Goal: Task Accomplishment & Management: Use online tool/utility

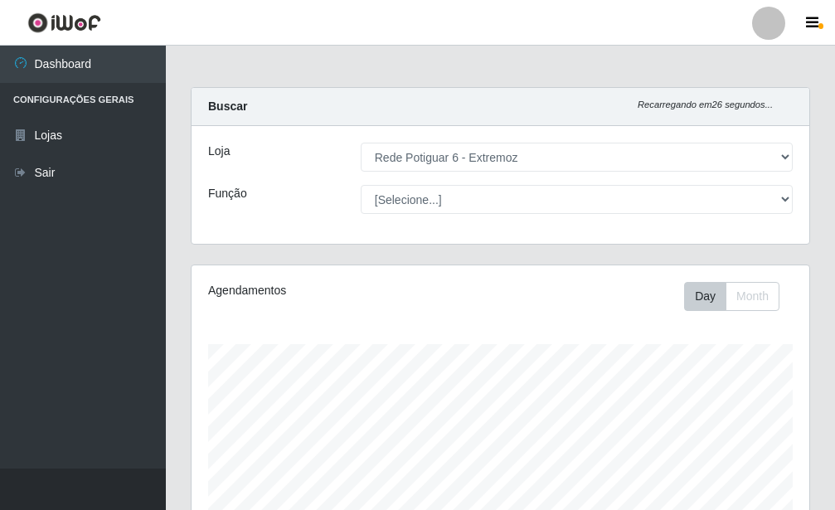
select select "80"
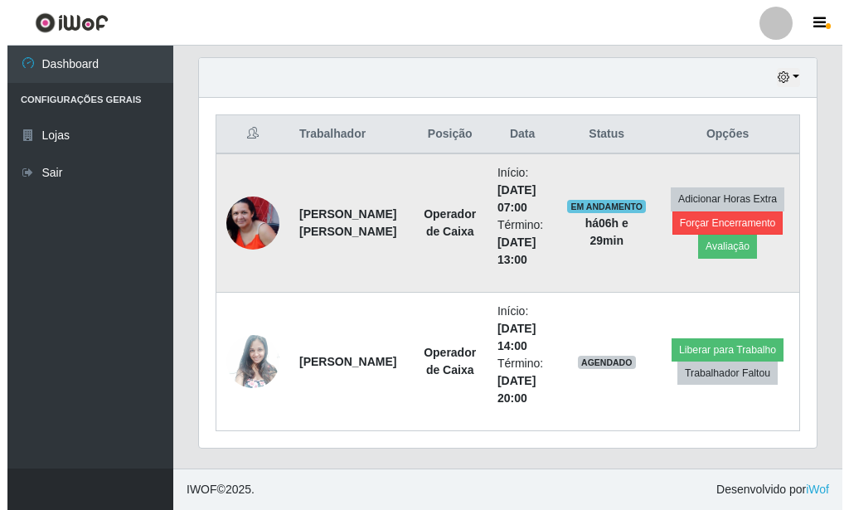
scroll to position [344, 618]
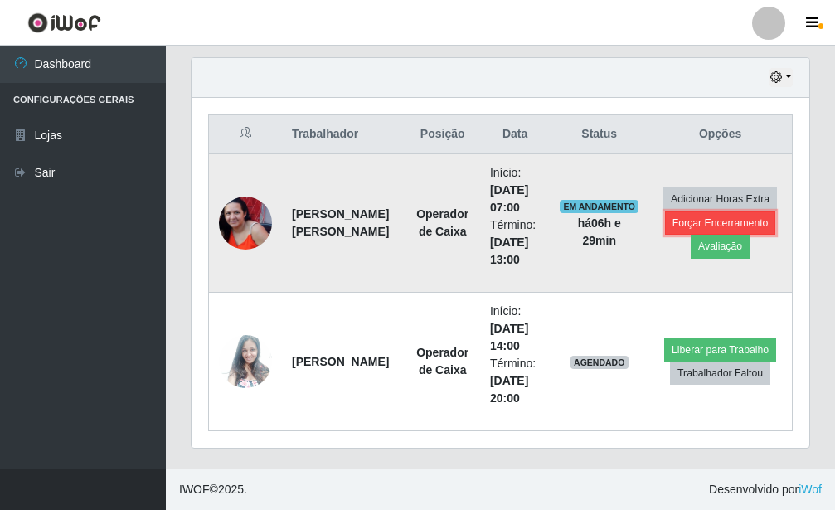
click at [705, 219] on button "Forçar Encerramento" at bounding box center [720, 222] width 111 height 23
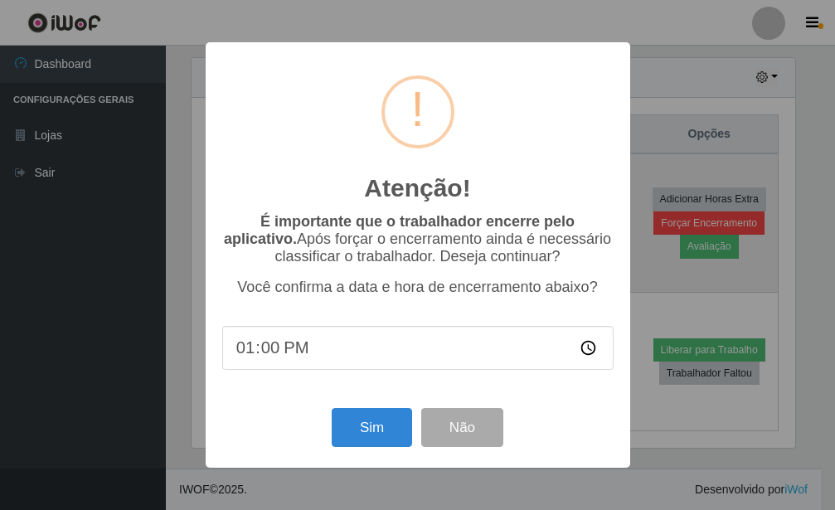
scroll to position [828943, 828670]
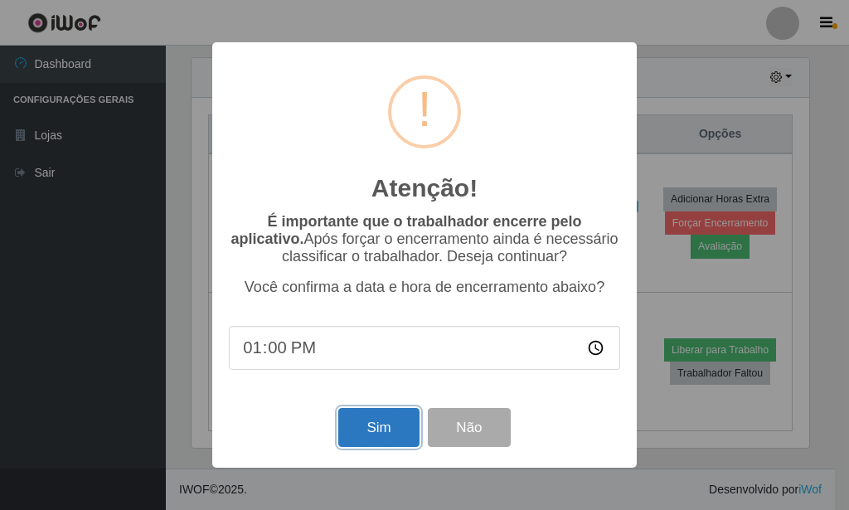
click at [402, 431] on button "Sim" at bounding box center [378, 427] width 80 height 39
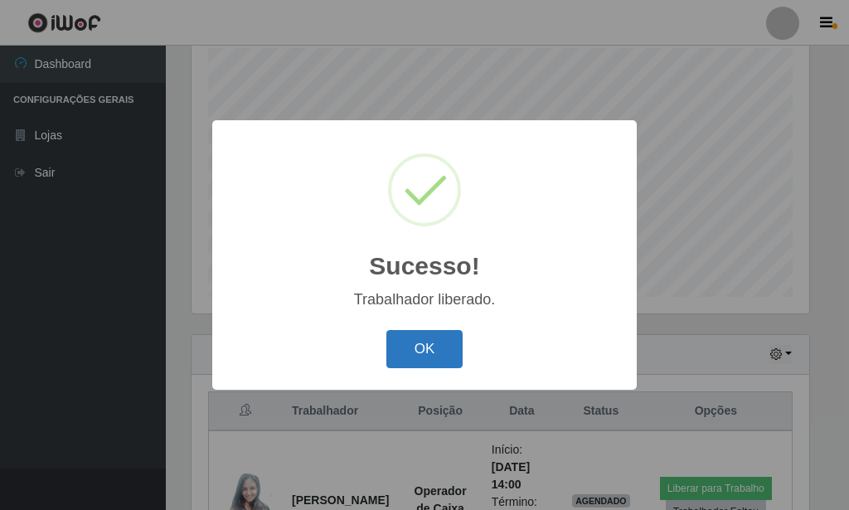
click at [425, 358] on button "OK" at bounding box center [424, 349] width 77 height 39
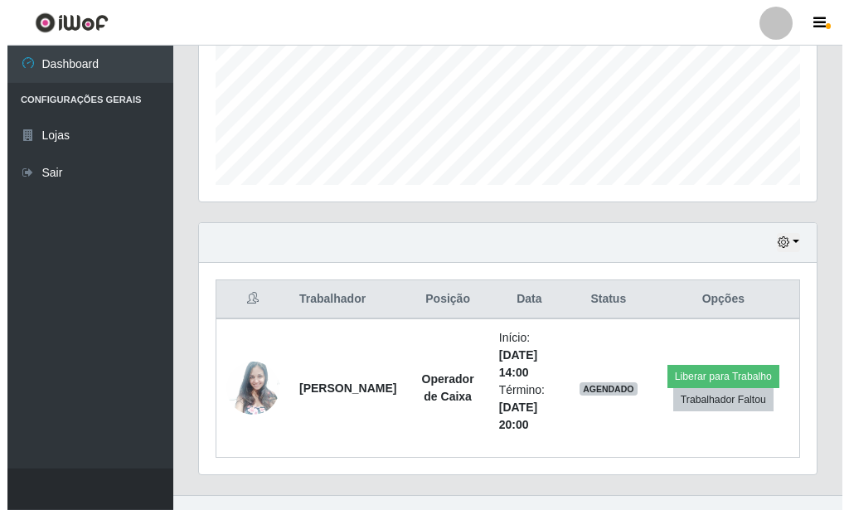
scroll to position [435, 0]
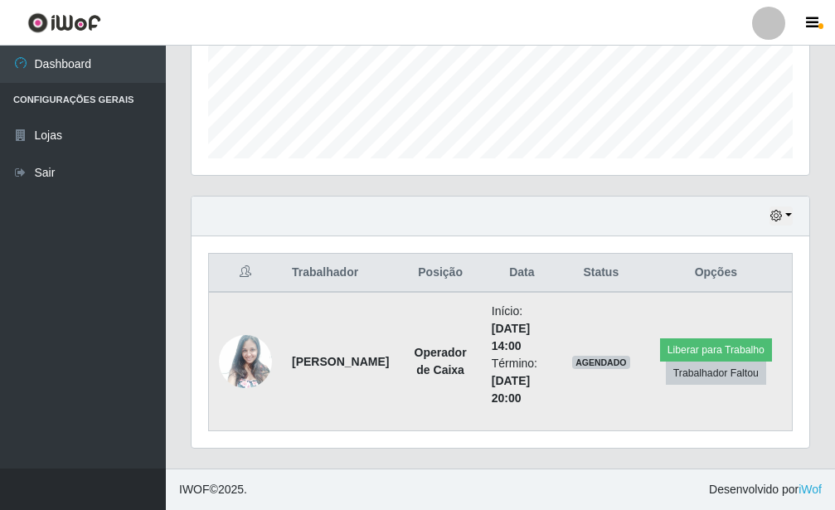
click at [255, 373] on img at bounding box center [245, 361] width 53 height 71
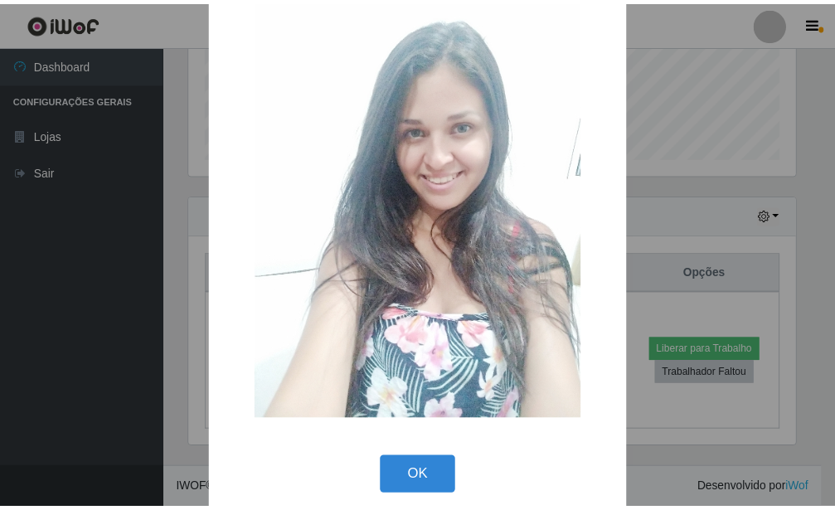
scroll to position [78, 0]
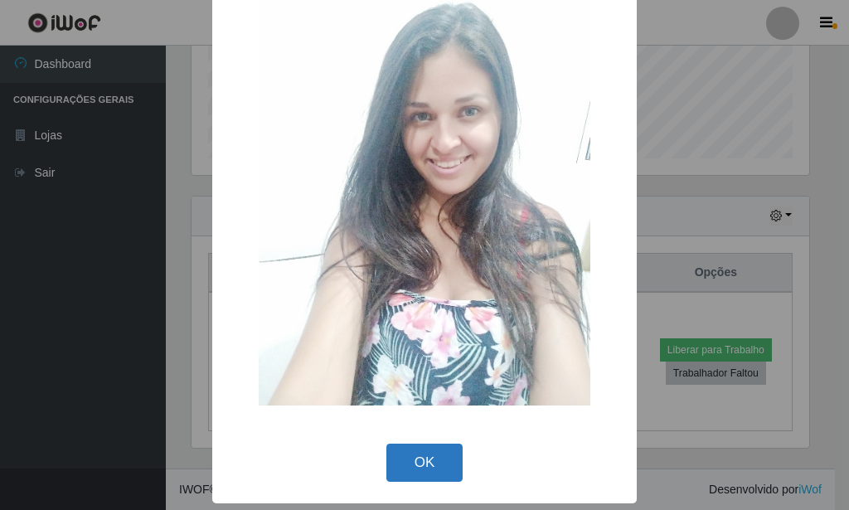
click at [399, 459] on button "OK" at bounding box center [424, 463] width 77 height 39
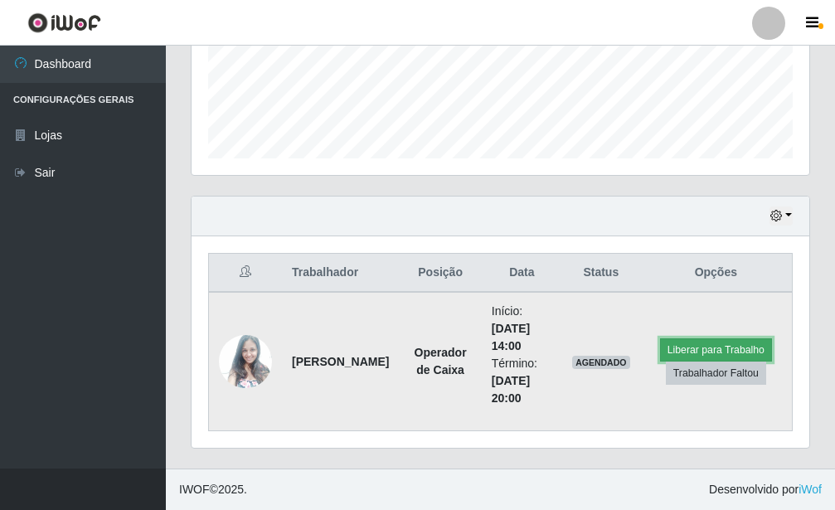
click at [697, 349] on button "Liberar para Trabalho" at bounding box center [716, 349] width 112 height 23
click at [671, 351] on button "Liberar para Trabalho" at bounding box center [716, 349] width 112 height 23
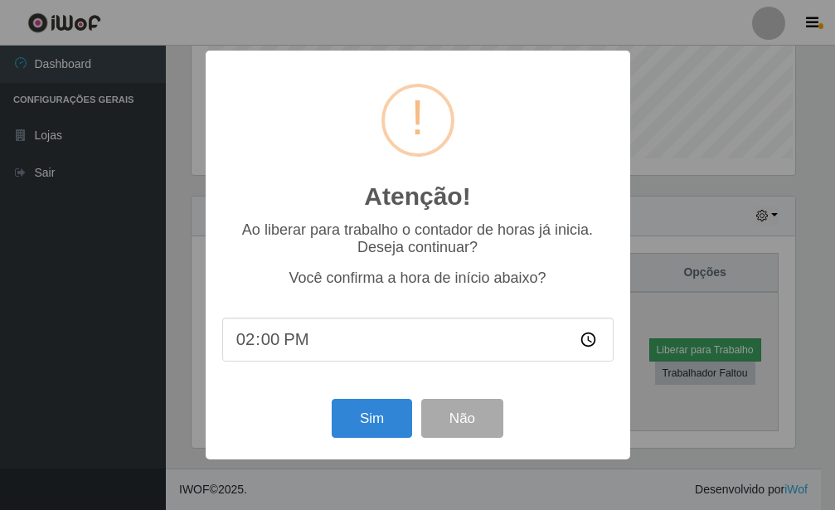
click at [670, 351] on div "Atenção! × Ao liberar para trabalho o contador de horas já inicia. Deseja conti…" at bounding box center [417, 255] width 835 height 510
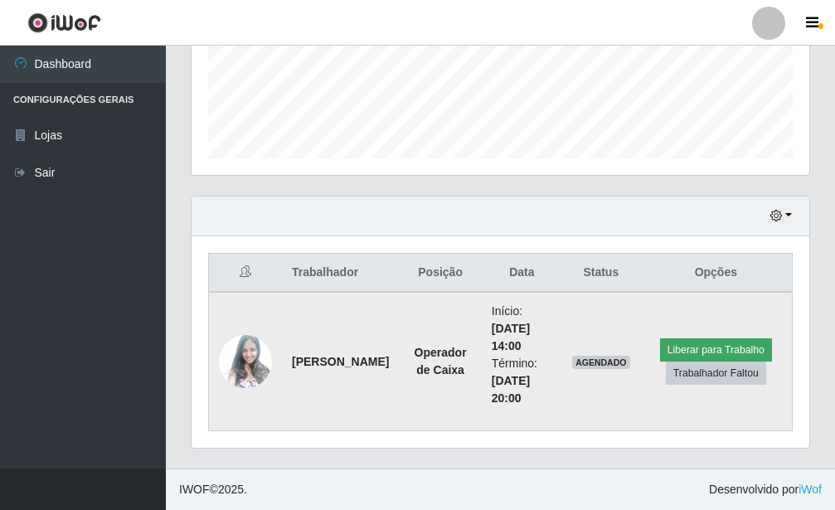
scroll to position [828943, 828670]
click at [735, 352] on button "Liberar para Trabalho" at bounding box center [716, 349] width 112 height 23
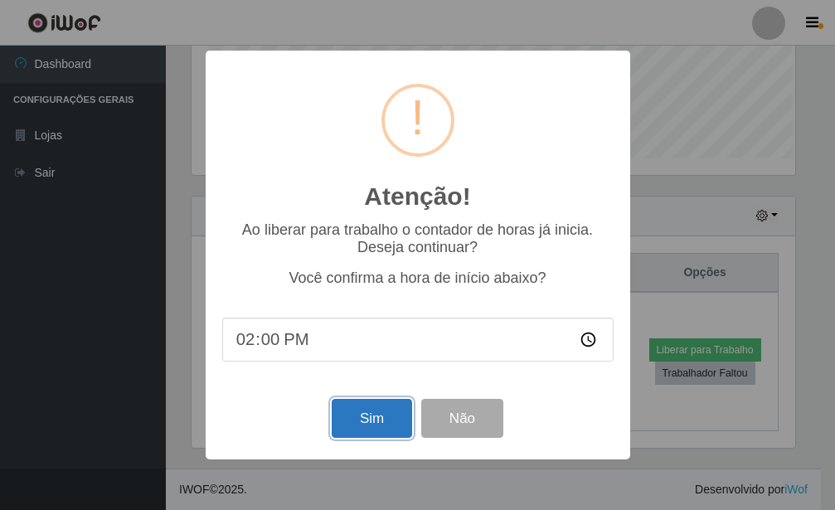
click at [354, 423] on button "Sim" at bounding box center [372, 418] width 80 height 39
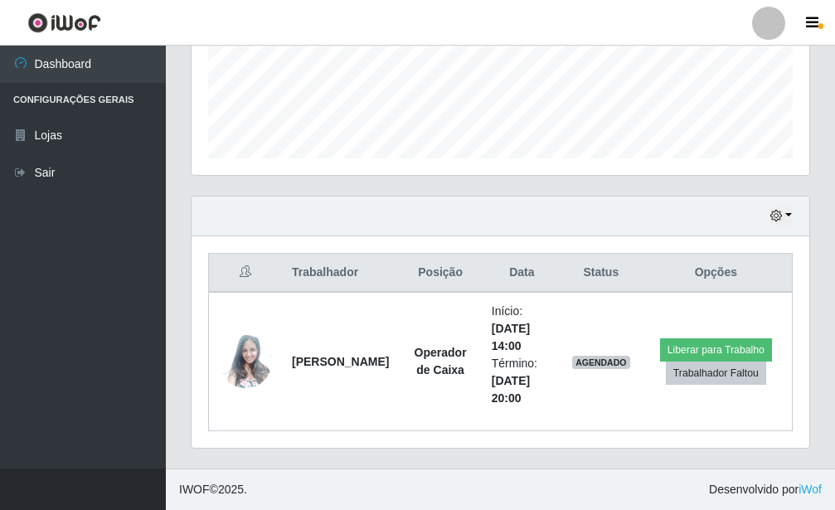
click at [420, 236] on div "Hoje 1 dia 3 dias 1 Semana Não encerrados" at bounding box center [501, 217] width 618 height 40
